Goal: Check status: Check status

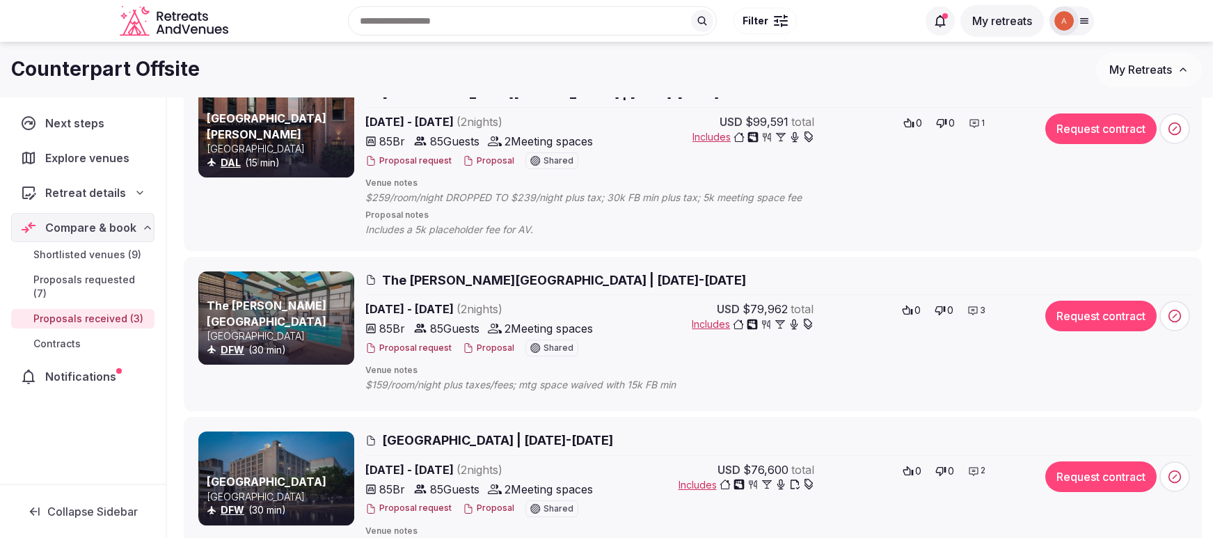
scroll to position [195, 0]
click at [489, 159] on button "Proposal" at bounding box center [489, 162] width 52 height 12
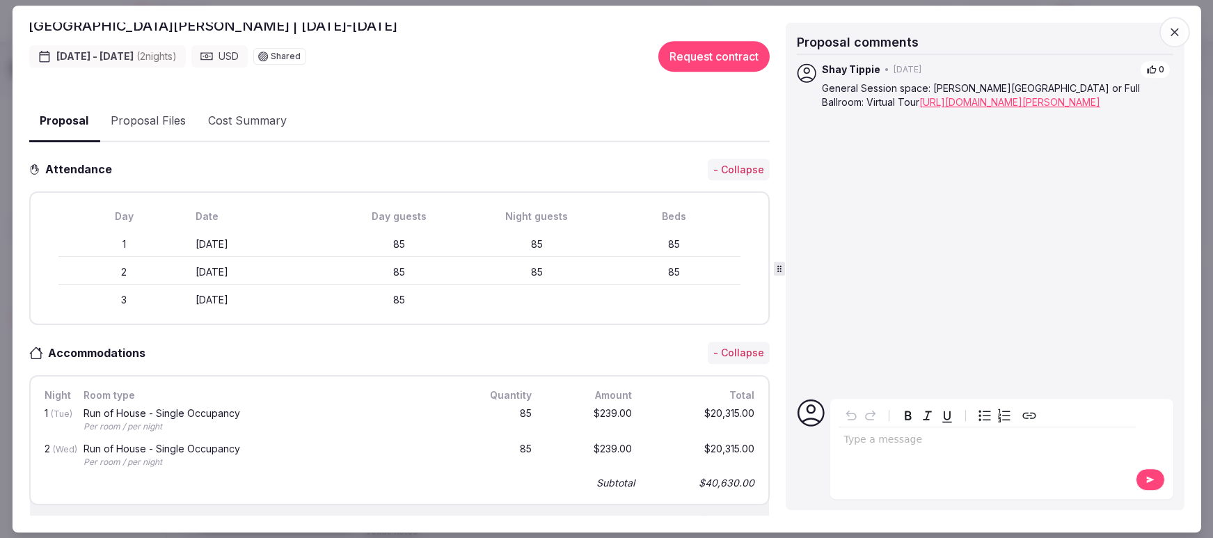
scroll to position [0, 0]
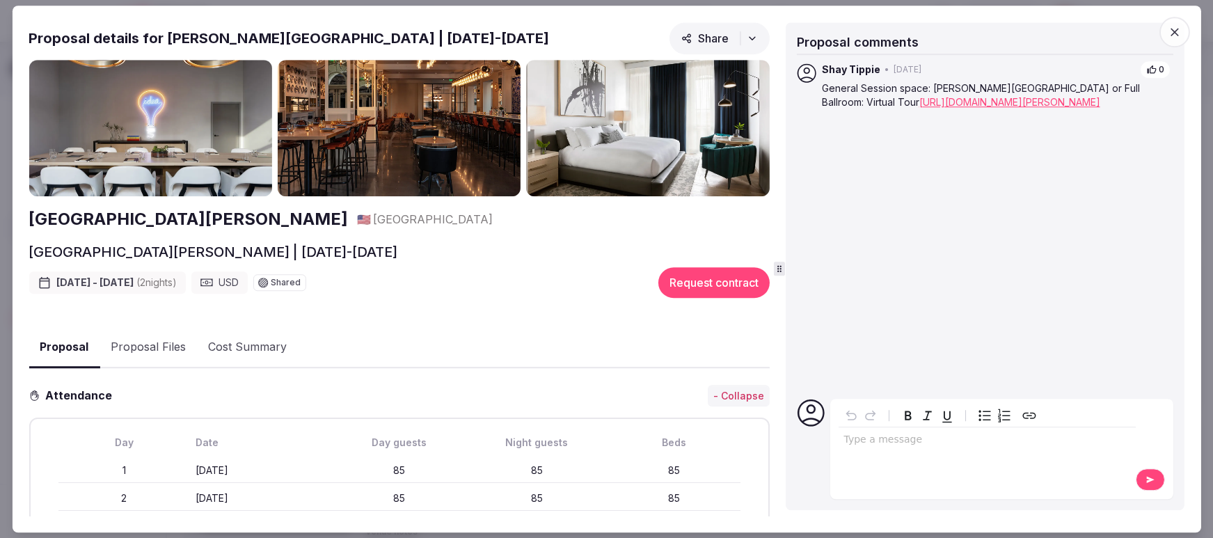
click at [1175, 30] on icon "button" at bounding box center [1175, 32] width 14 height 14
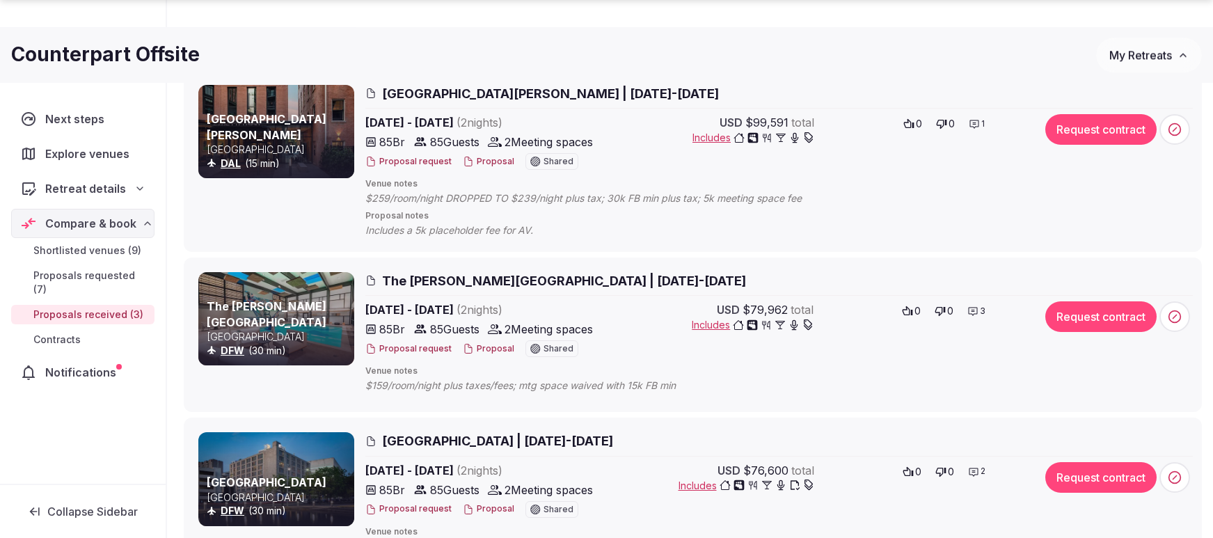
scroll to position [207, 0]
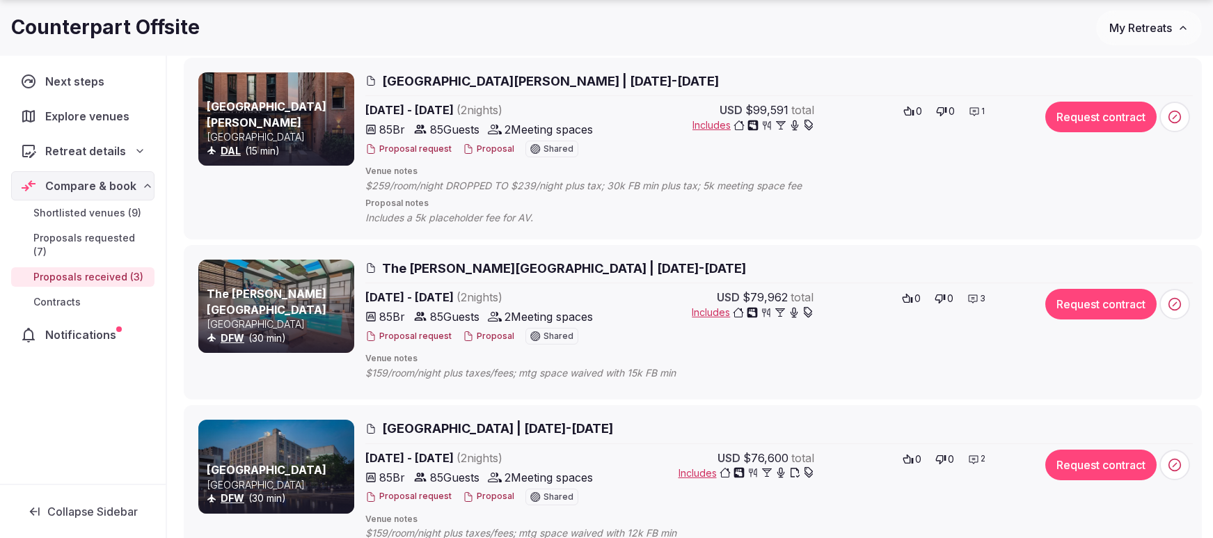
click at [424, 264] on span "The [PERSON_NAME][GEOGRAPHIC_DATA] | [DATE]-[DATE]" at bounding box center [564, 268] width 364 height 17
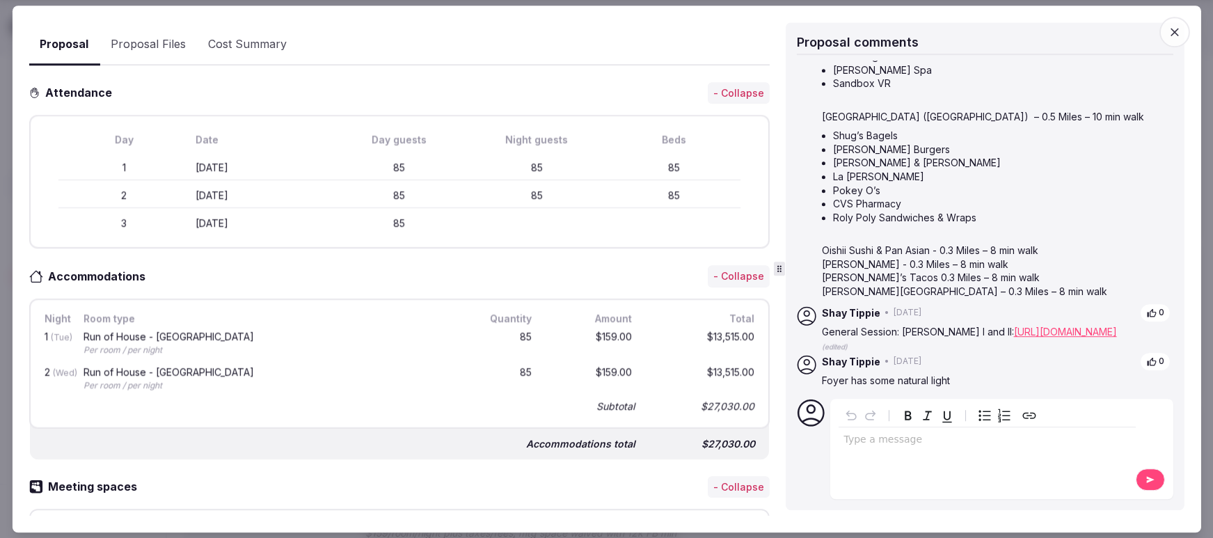
scroll to position [214, 0]
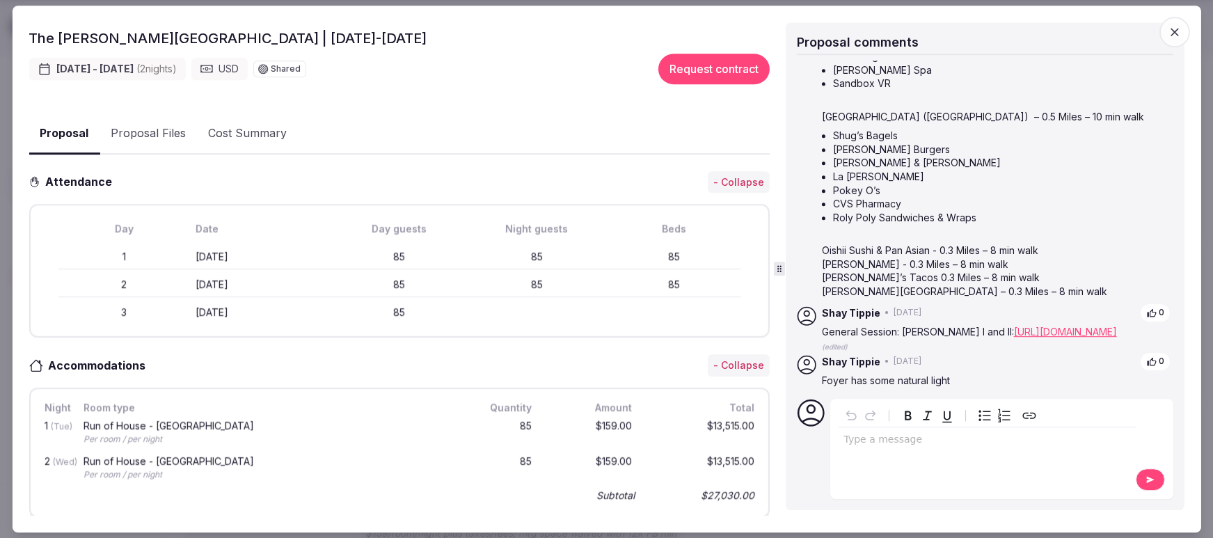
click at [1210, 27] on div at bounding box center [606, 269] width 1213 height 538
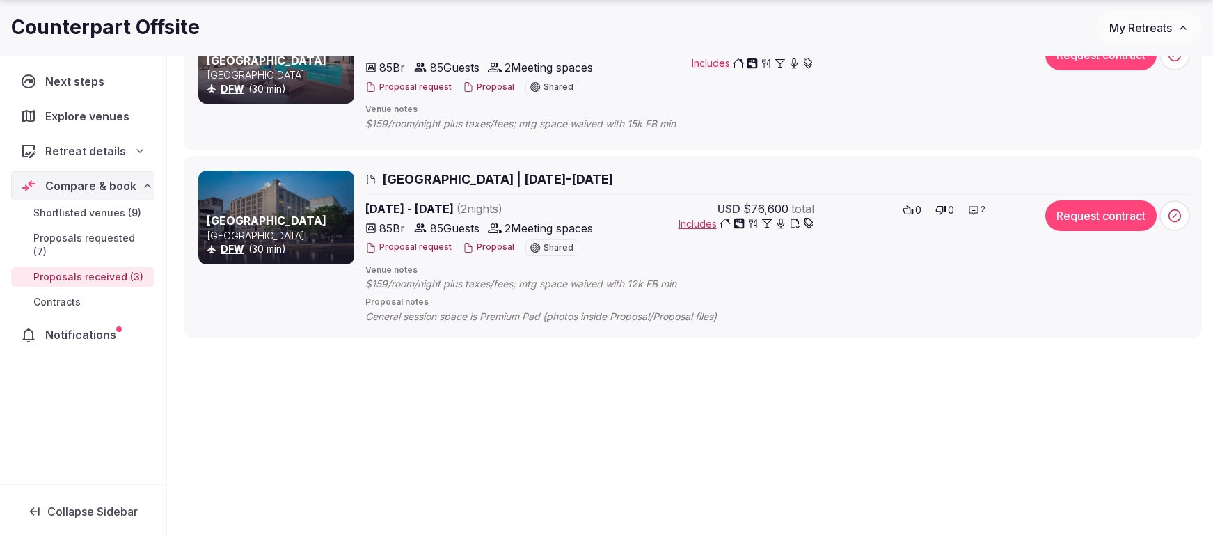
scroll to position [0, 0]
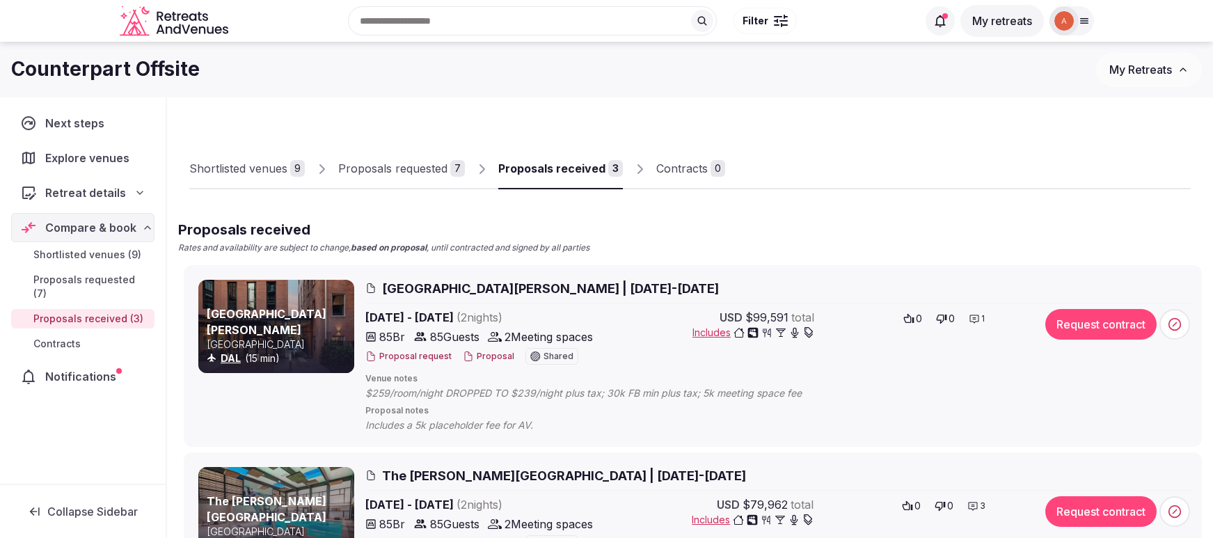
click at [390, 166] on div "Proposals requested" at bounding box center [392, 168] width 109 height 17
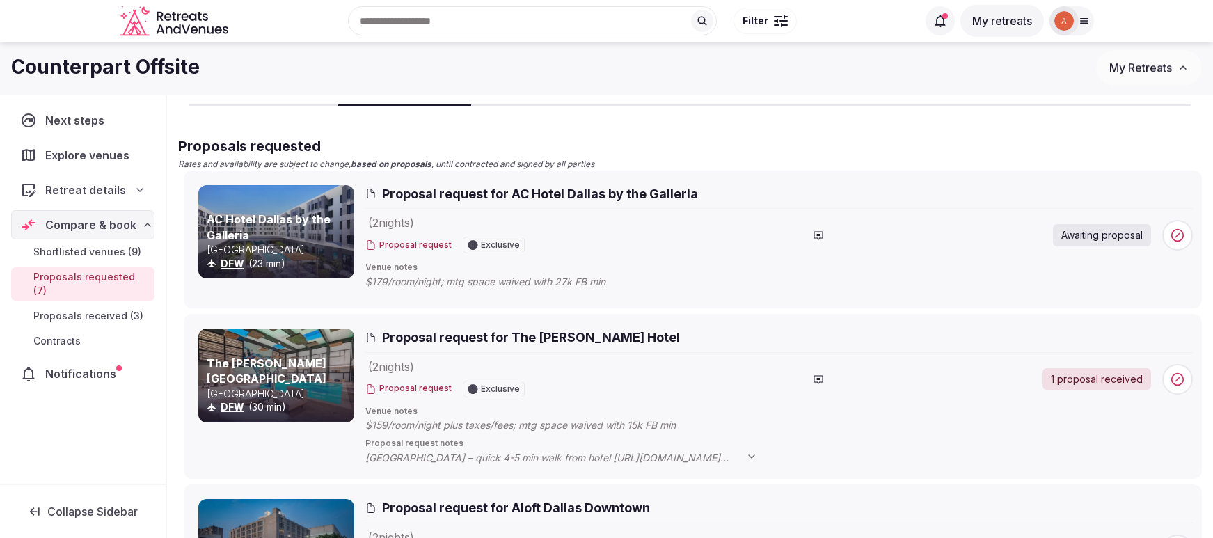
scroll to position [68, 0]
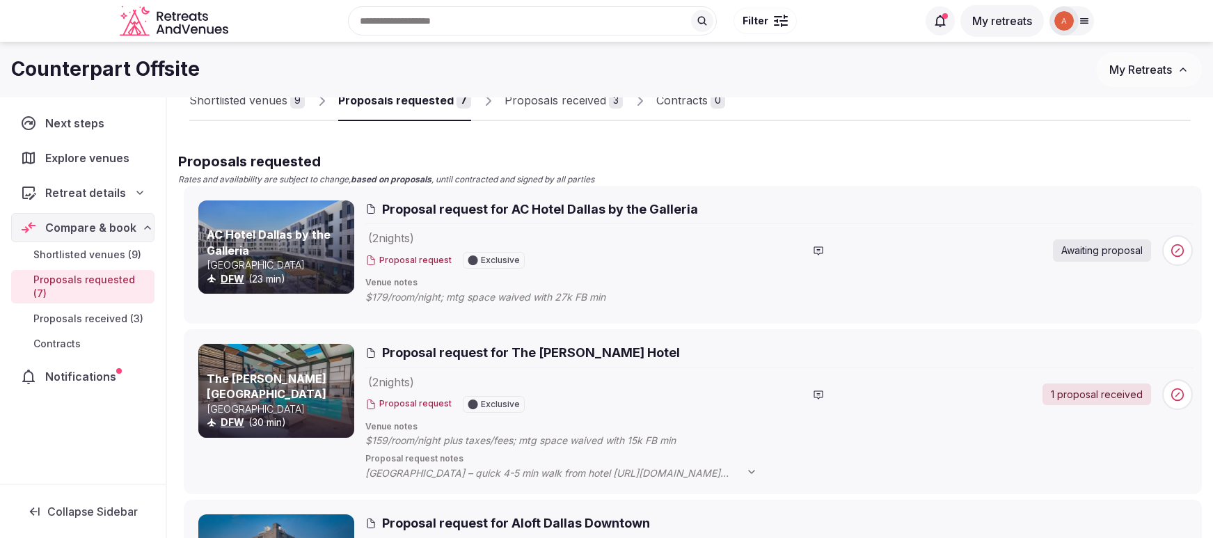
click at [445, 351] on span "Proposal request for The [PERSON_NAME] Hotel" at bounding box center [531, 352] width 298 height 17
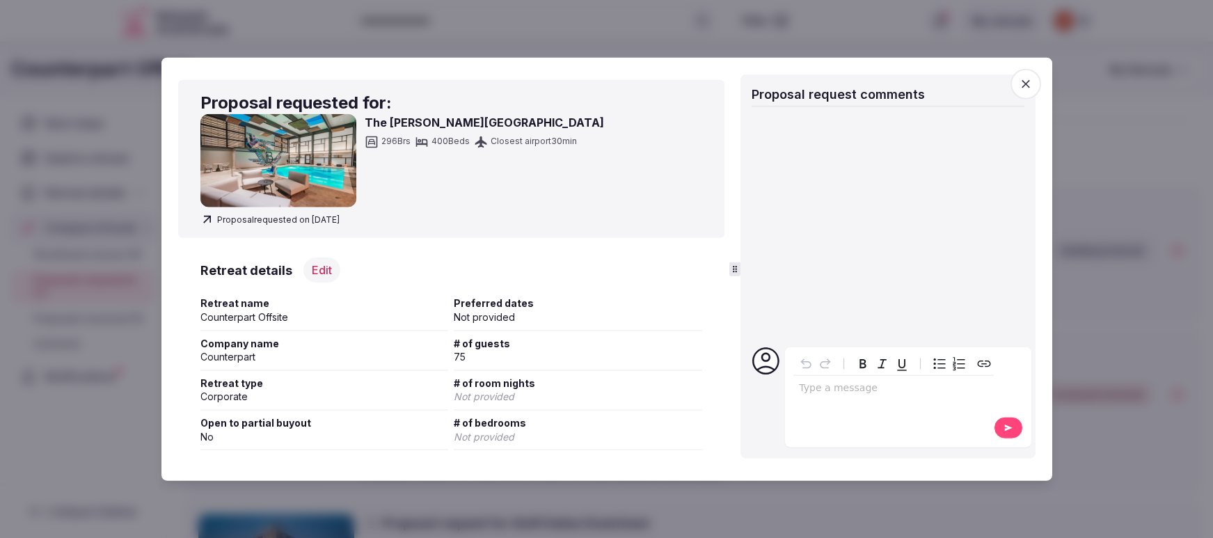
click at [285, 166] on img at bounding box center [278, 160] width 156 height 93
click at [155, 280] on div at bounding box center [606, 269] width 1213 height 538
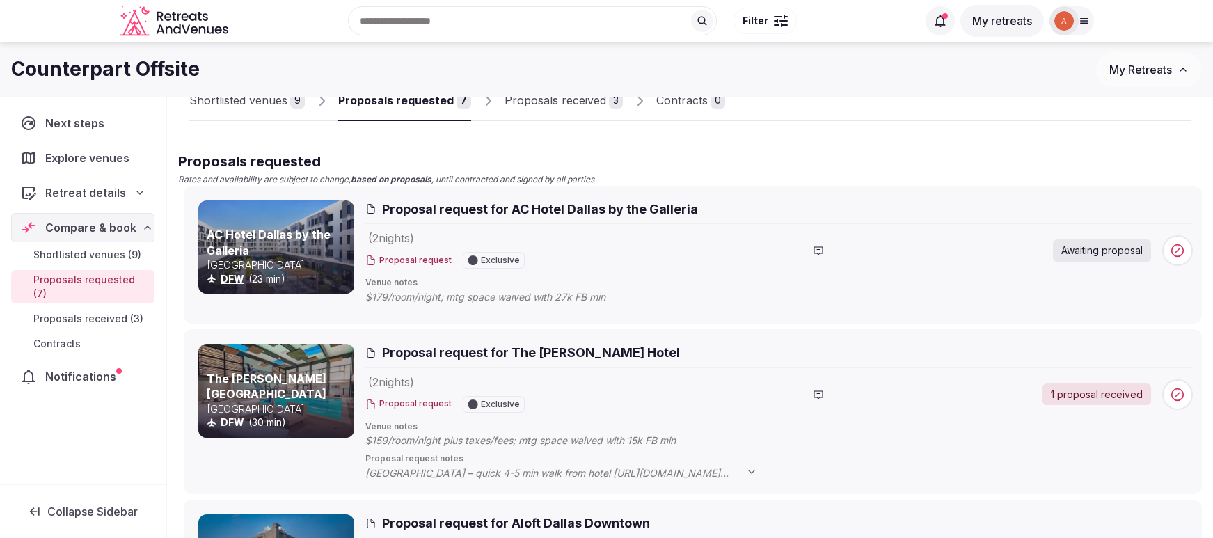
click at [539, 106] on div "Proposals received" at bounding box center [556, 100] width 102 height 17
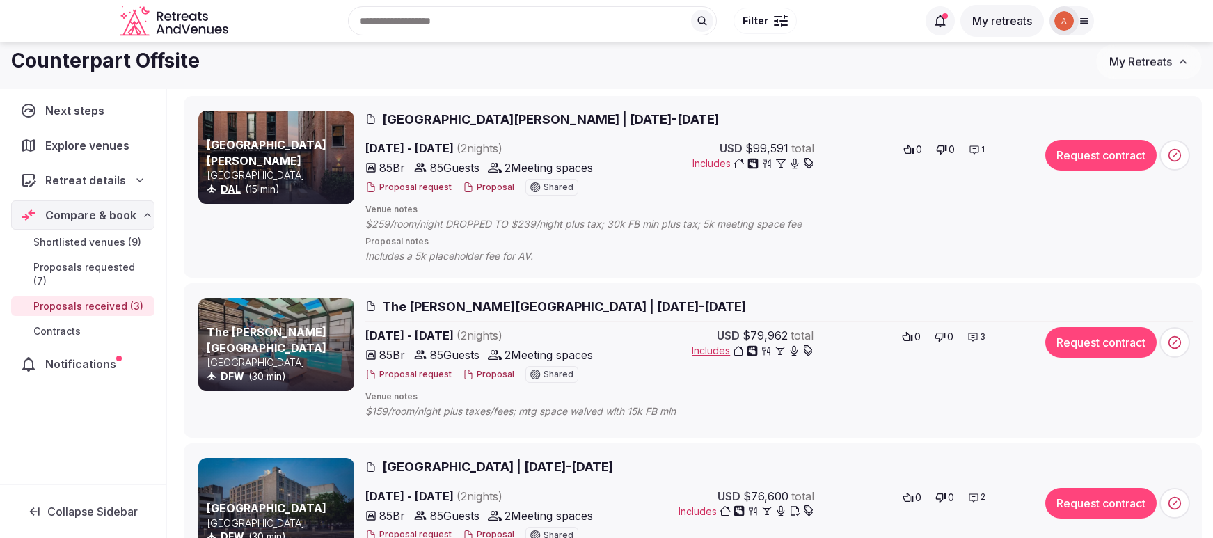
scroll to position [134, 0]
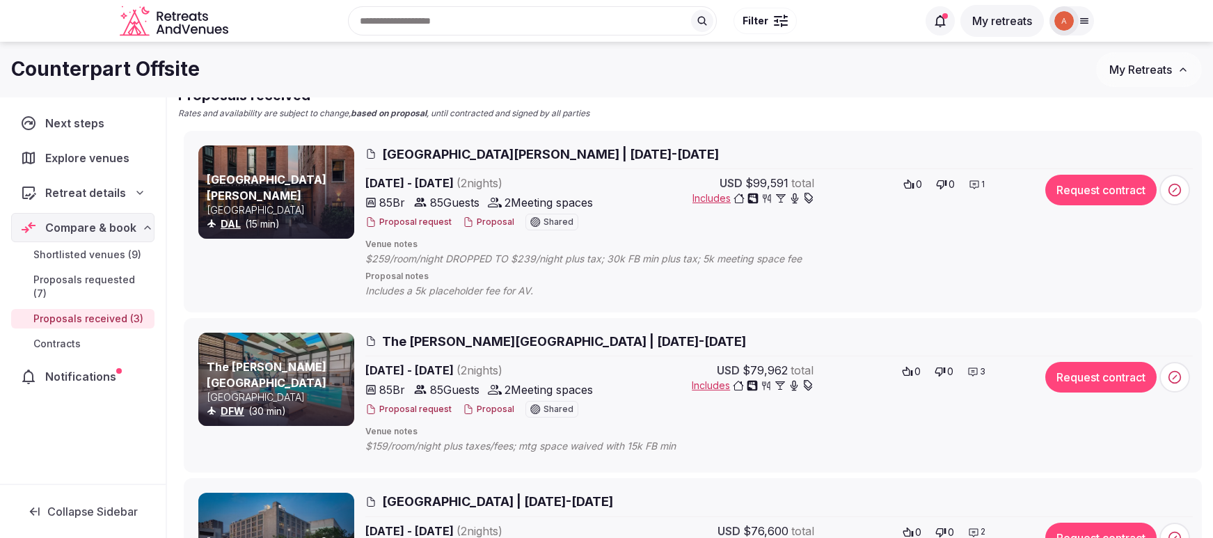
click at [475, 223] on button "Proposal" at bounding box center [489, 222] width 52 height 12
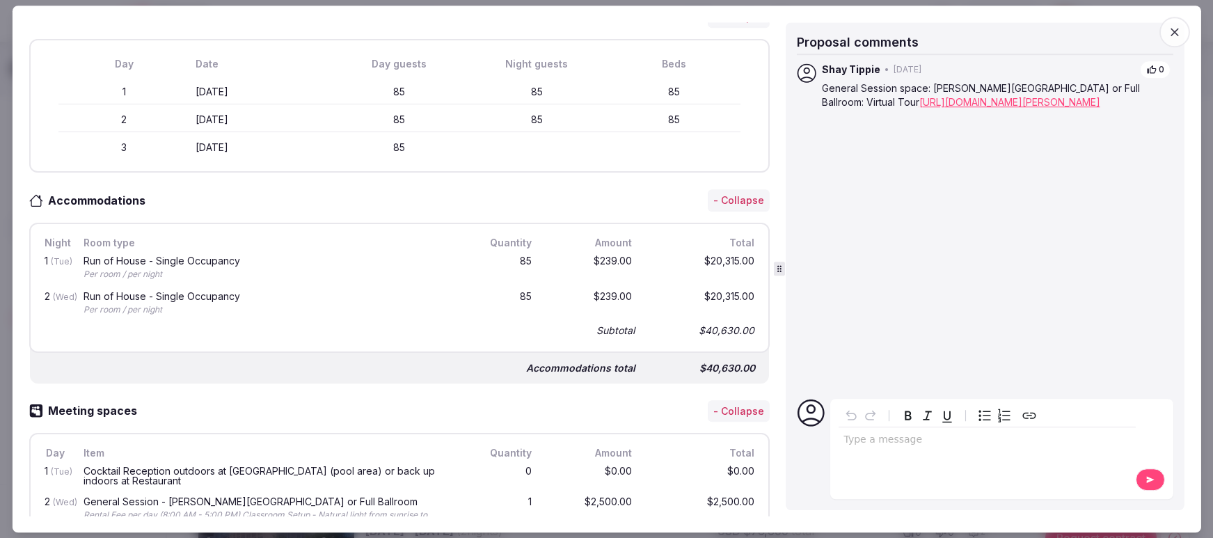
scroll to position [0, 0]
